Goal: Task Accomplishment & Management: Use online tool/utility

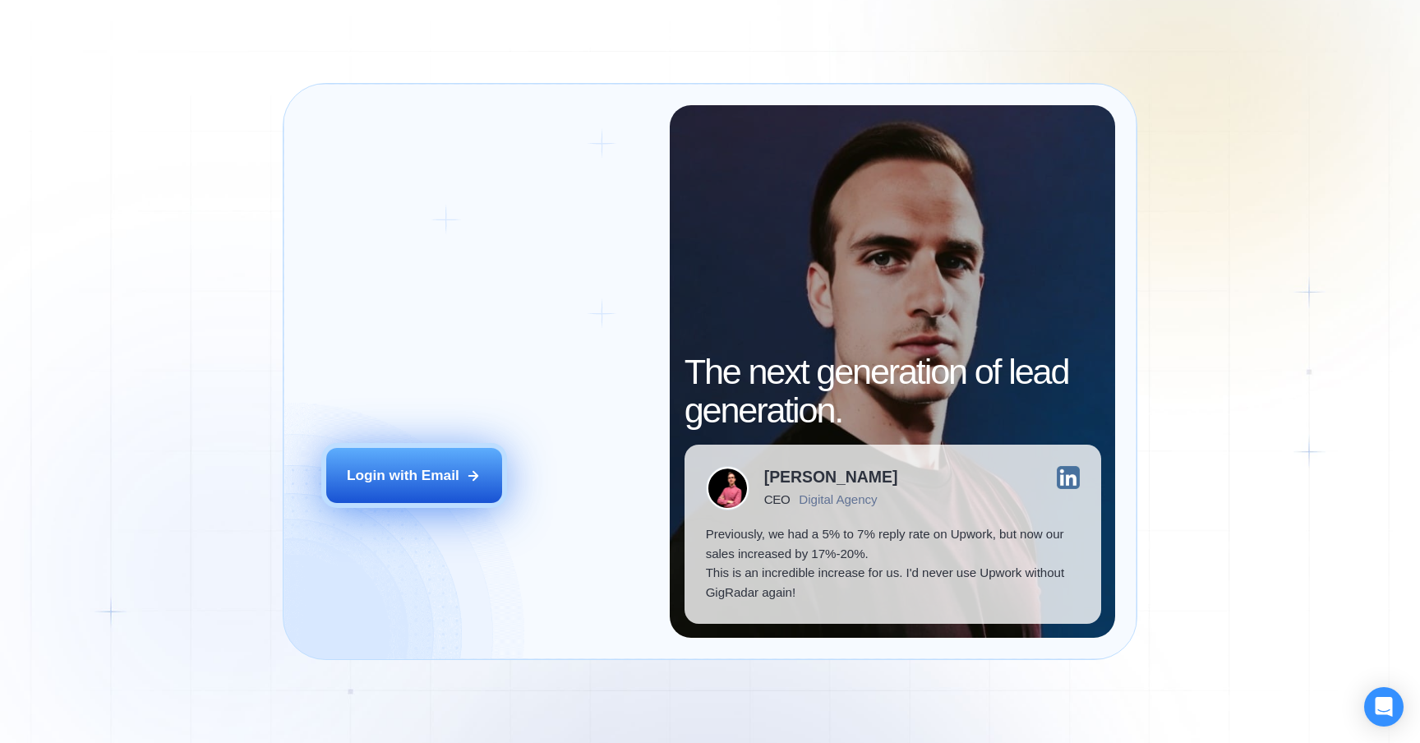
click at [424, 467] on div "Login with Email" at bounding box center [403, 476] width 113 height 20
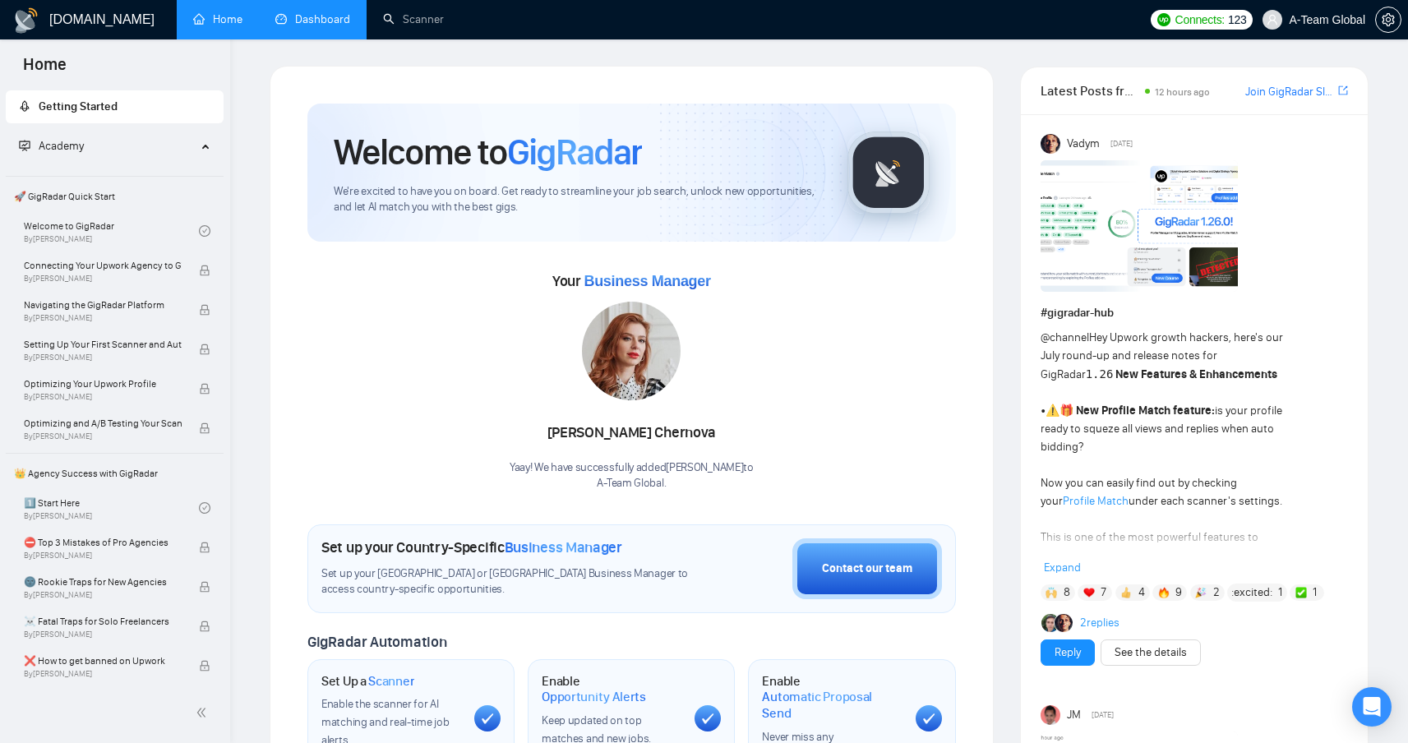
click at [323, 19] on link "Dashboard" at bounding box center [312, 19] width 75 height 14
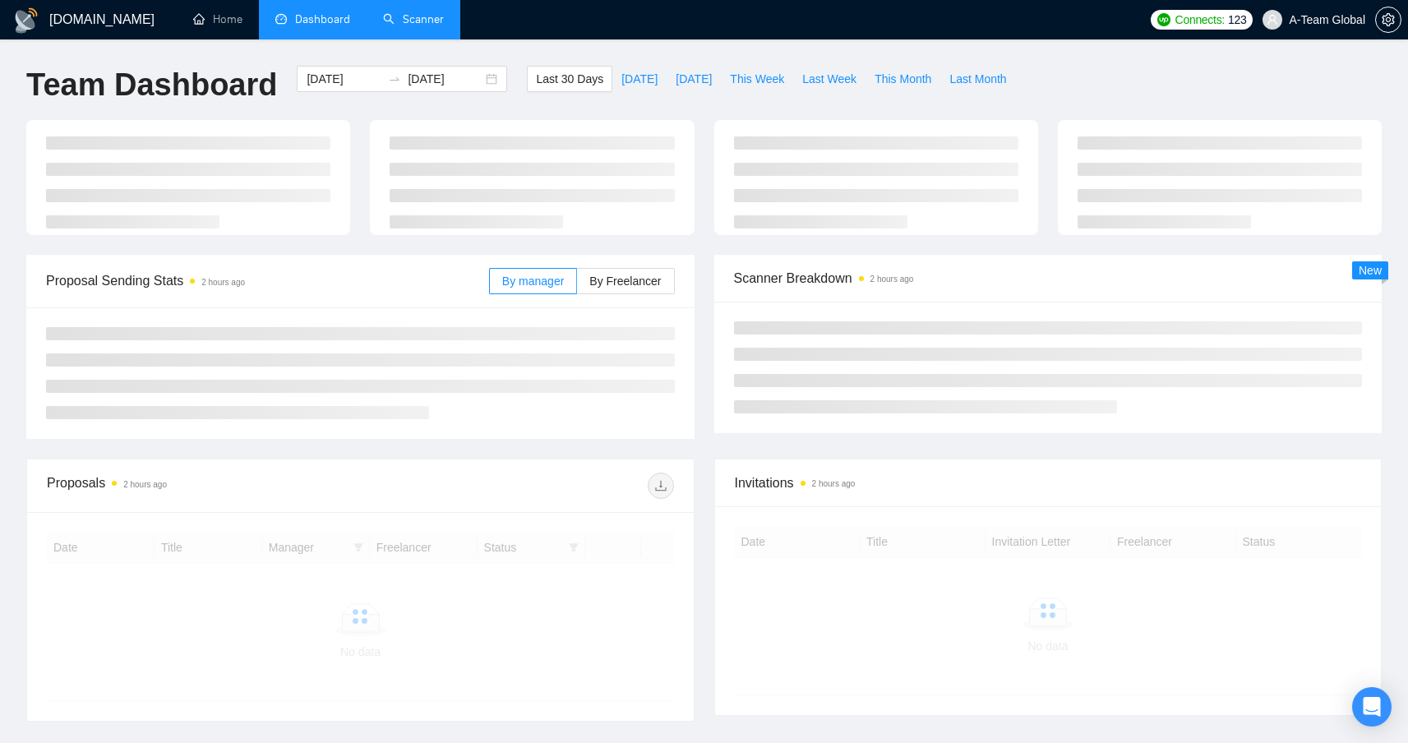
click at [423, 26] on link "Scanner" at bounding box center [413, 19] width 61 height 14
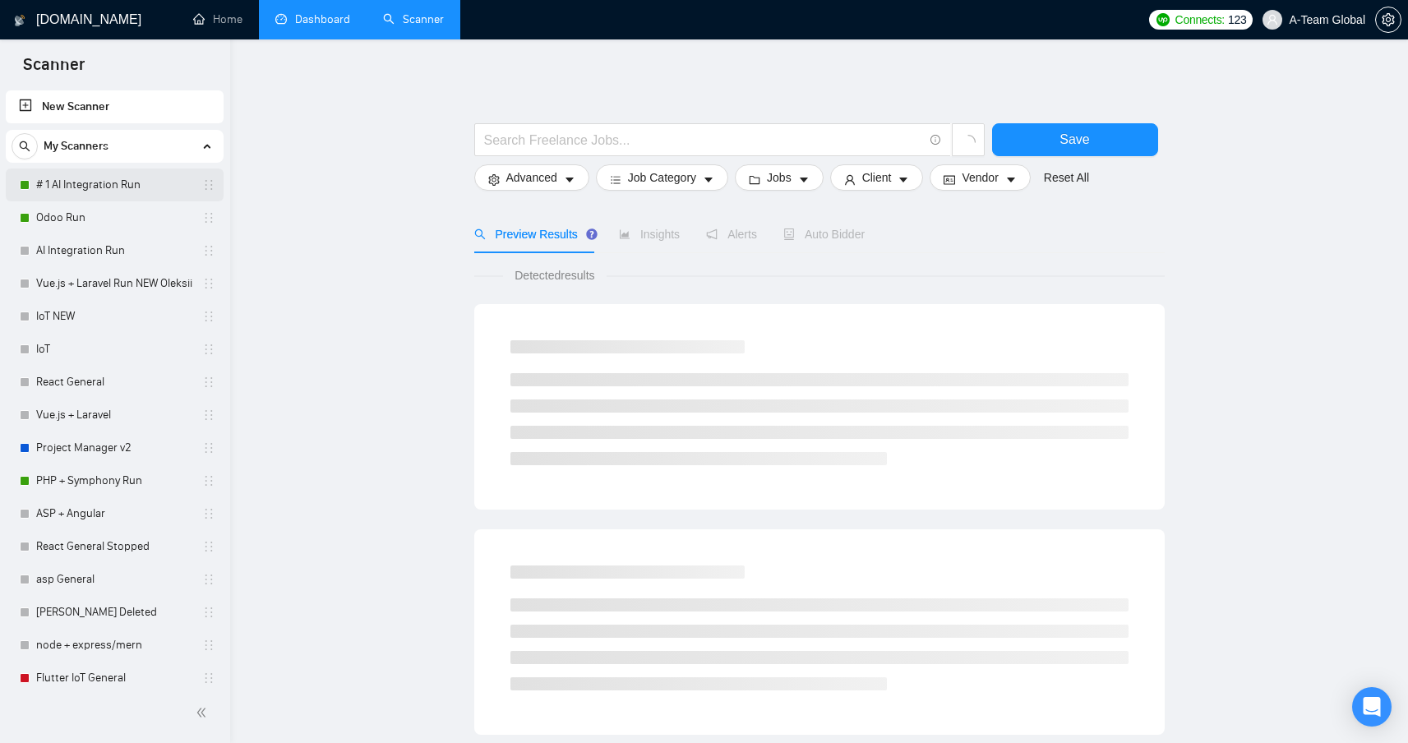
click at [123, 178] on link "# 1 AI Integration Run" at bounding box center [114, 184] width 156 height 33
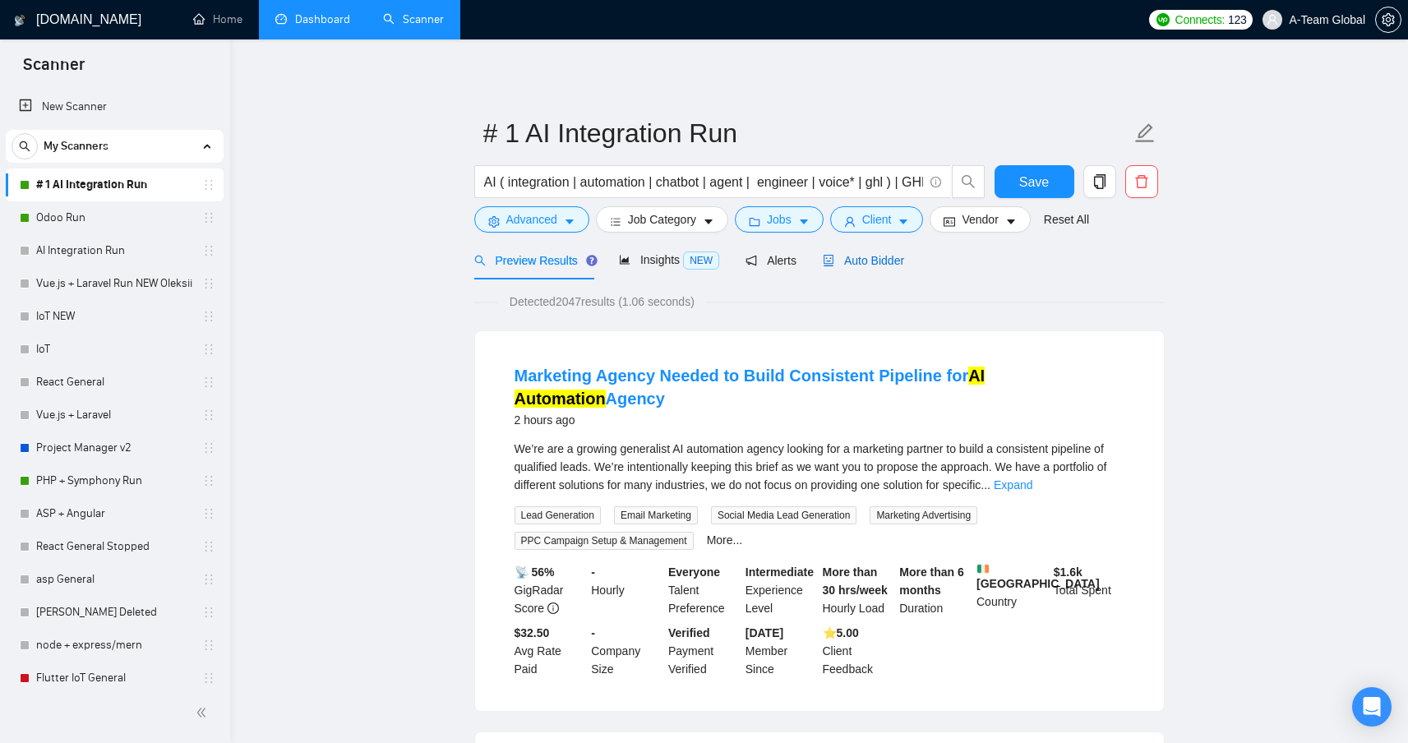
click at [854, 265] on span "Auto Bidder" at bounding box center [863, 260] width 81 height 13
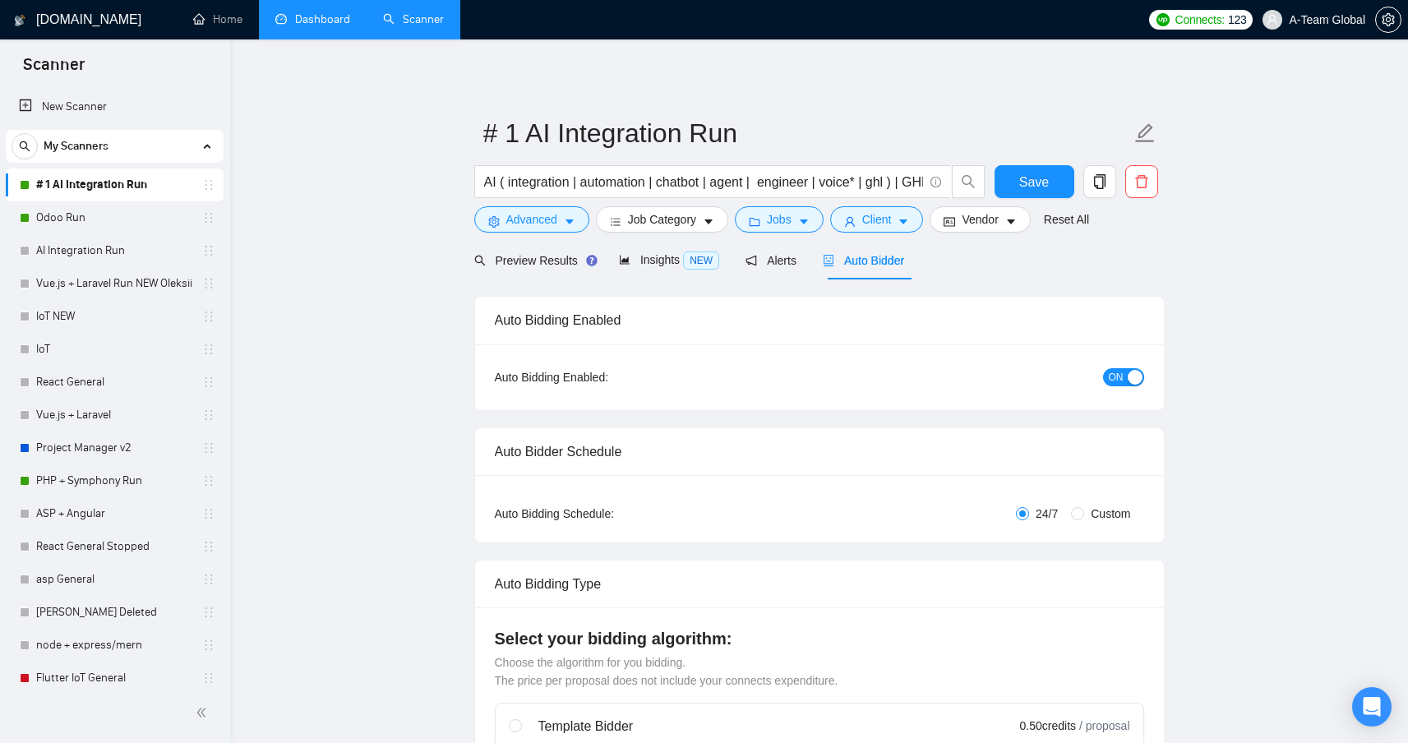
click at [1138, 376] on div "button" at bounding box center [1135, 377] width 15 height 15
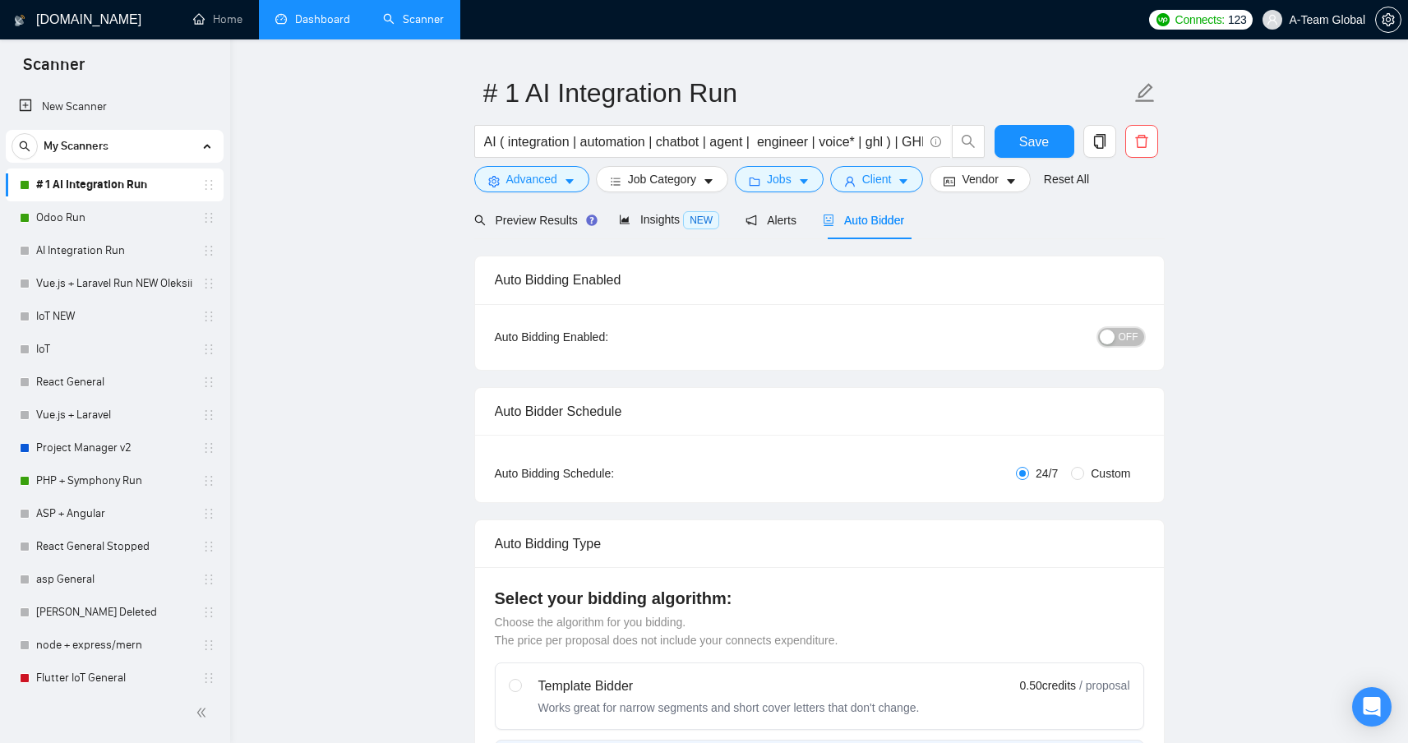
scroll to position [76, 0]
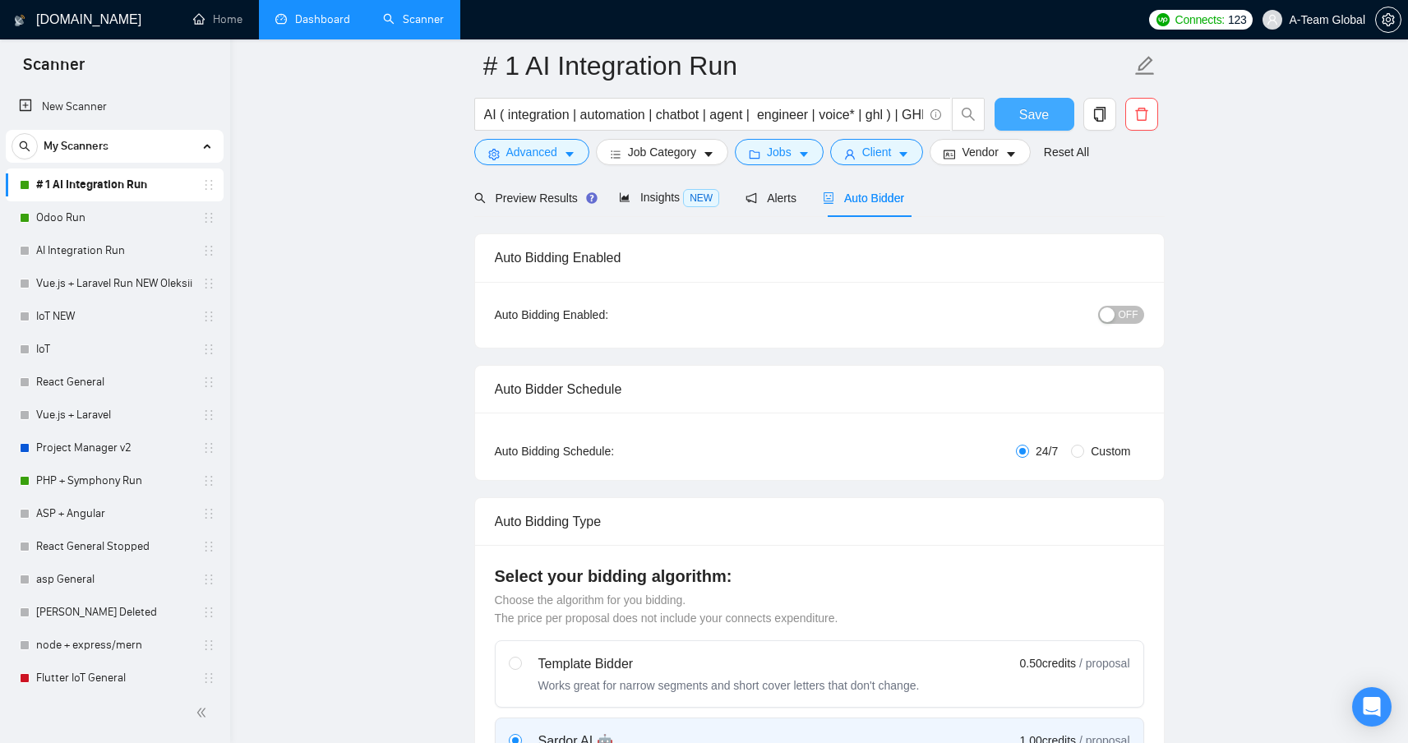
click at [1032, 119] on span "Save" at bounding box center [1034, 114] width 30 height 21
